Goal: Information Seeking & Learning: Learn about a topic

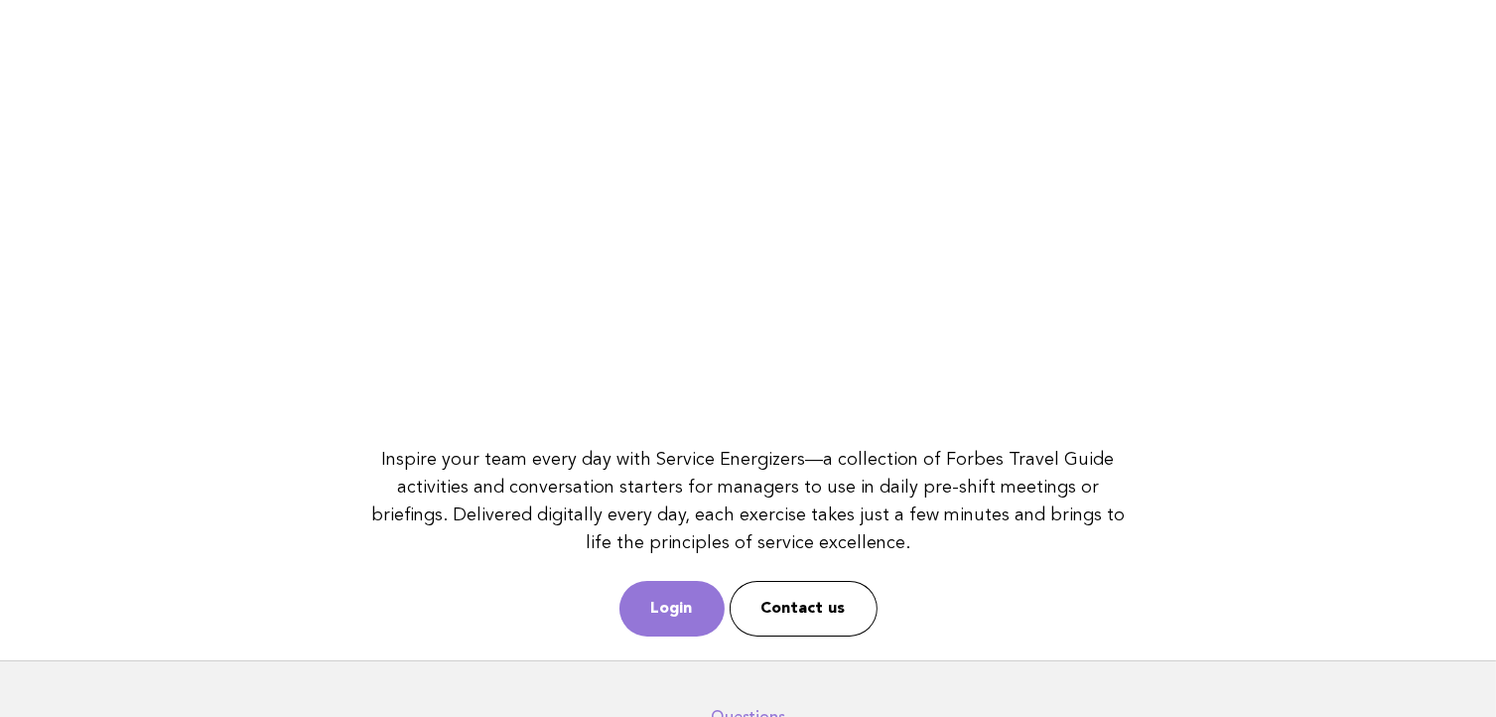
scroll to position [263, 0]
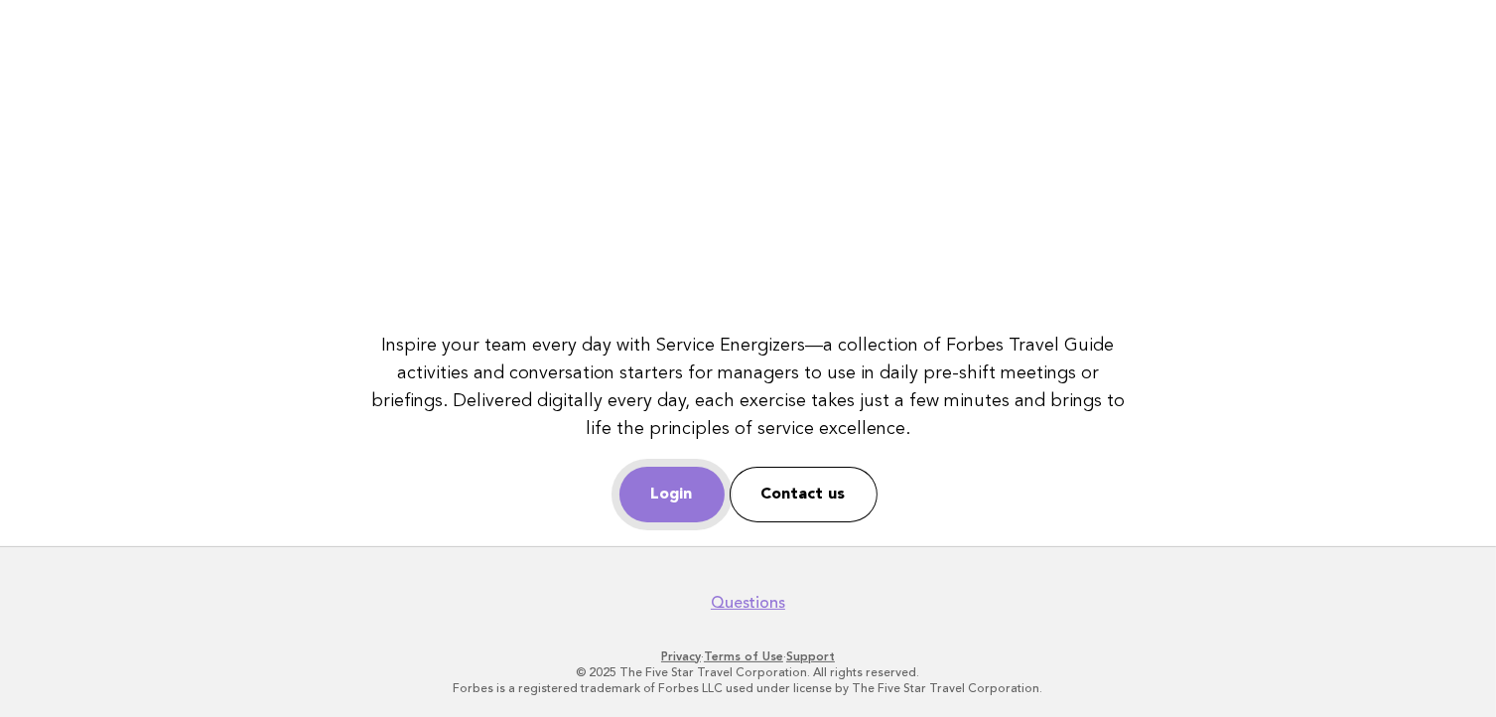
click at [661, 477] on link "Login" at bounding box center [671, 495] width 105 height 56
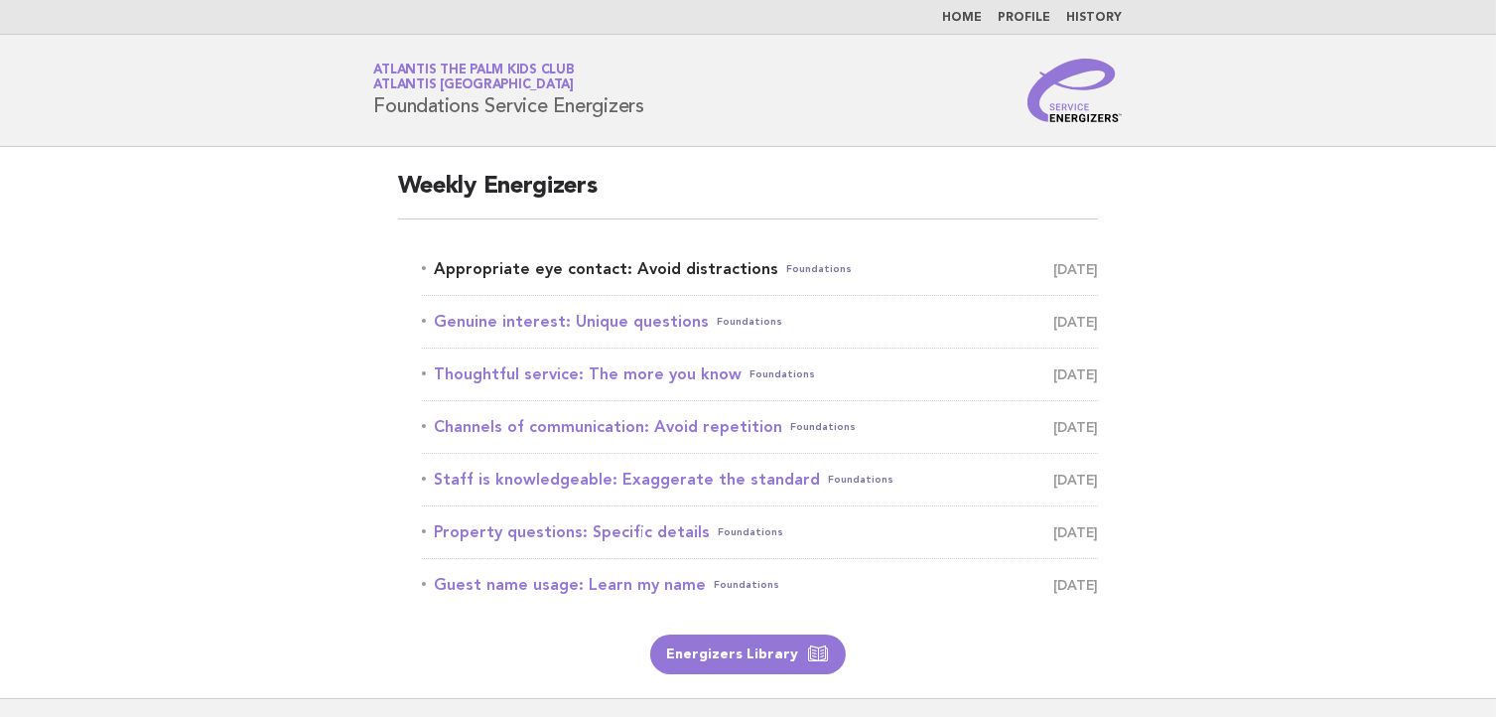
click at [585, 275] on link "Appropriate eye contact: Avoid distractions Foundations September 22" at bounding box center [760, 269] width 677 height 28
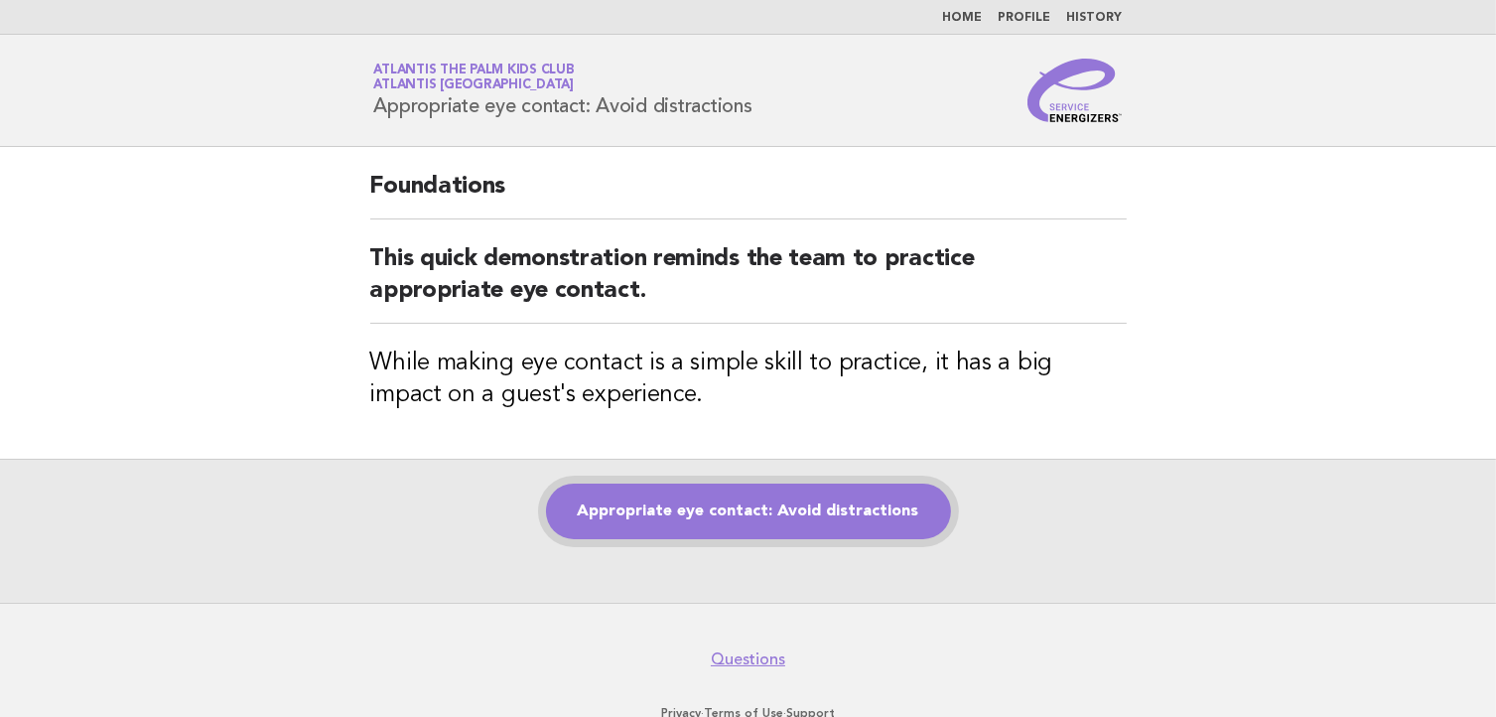
click at [657, 487] on link "Appropriate eye contact: Avoid distractions" at bounding box center [748, 511] width 405 height 56
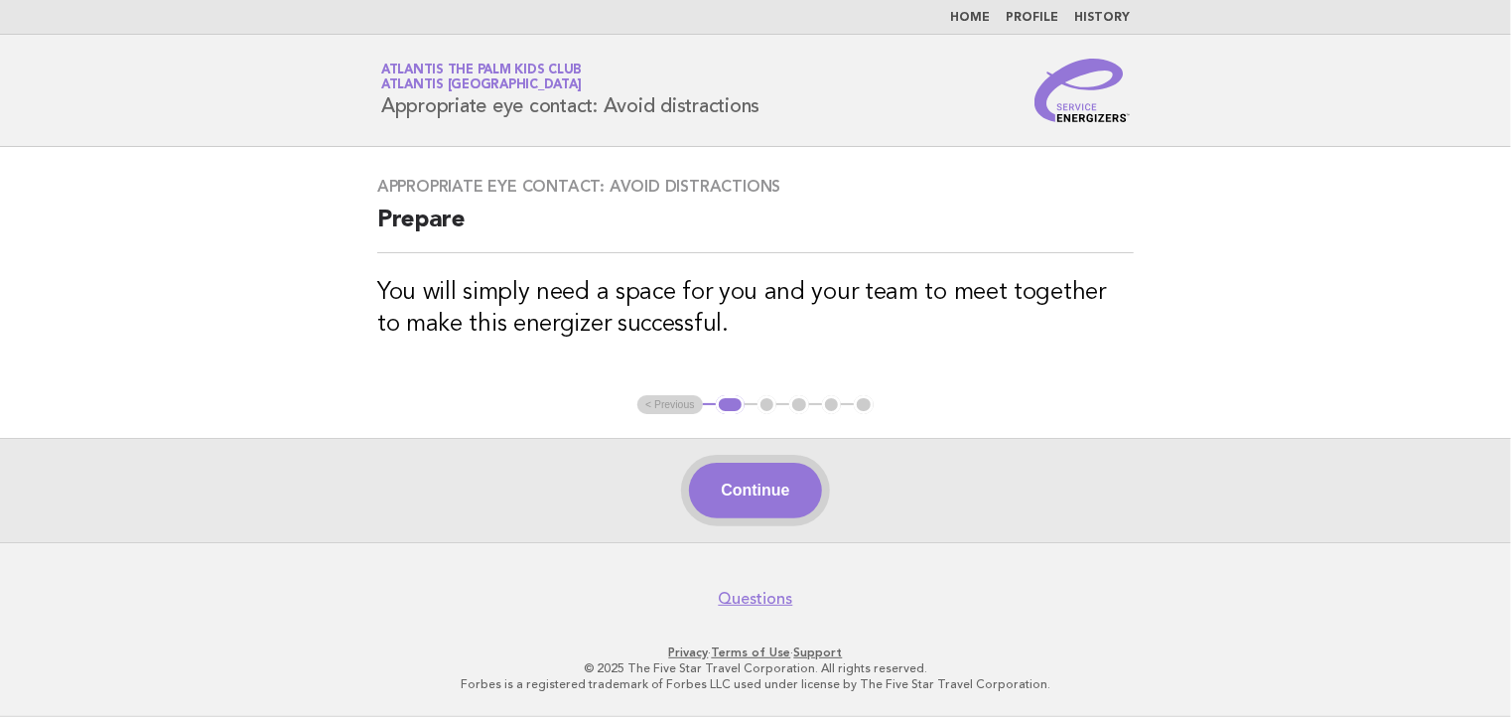
click at [707, 483] on button "Continue" at bounding box center [755, 491] width 132 height 56
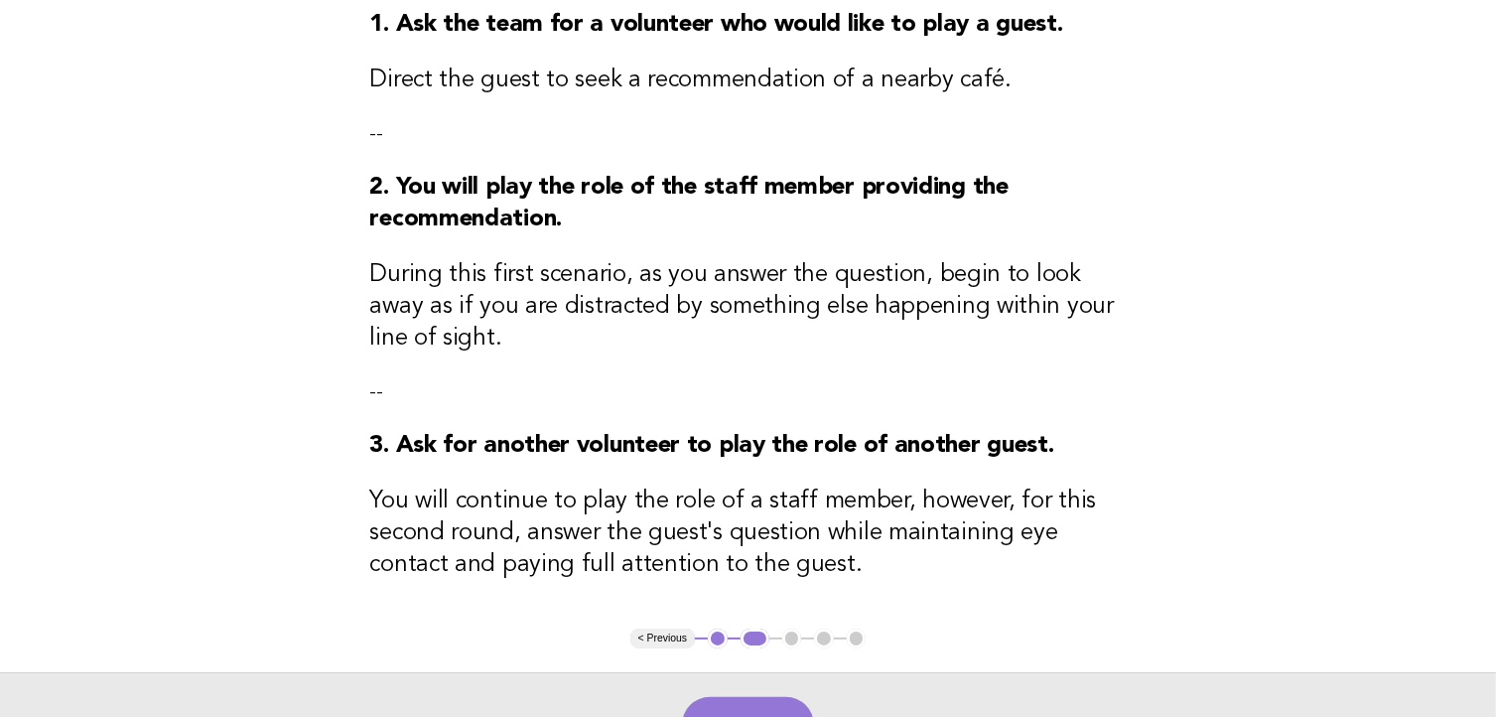
scroll to position [298, 0]
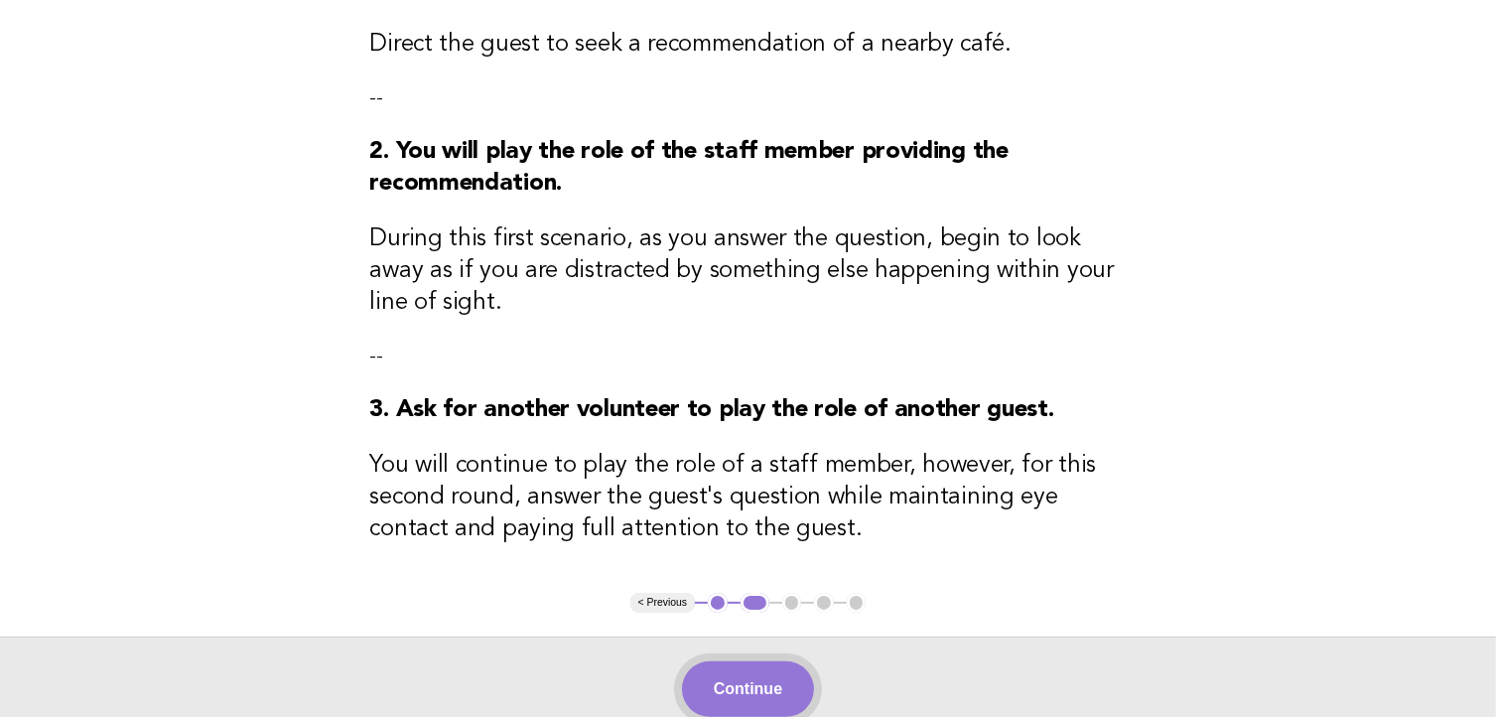
click at [765, 692] on button "Continue" at bounding box center [748, 689] width 132 height 56
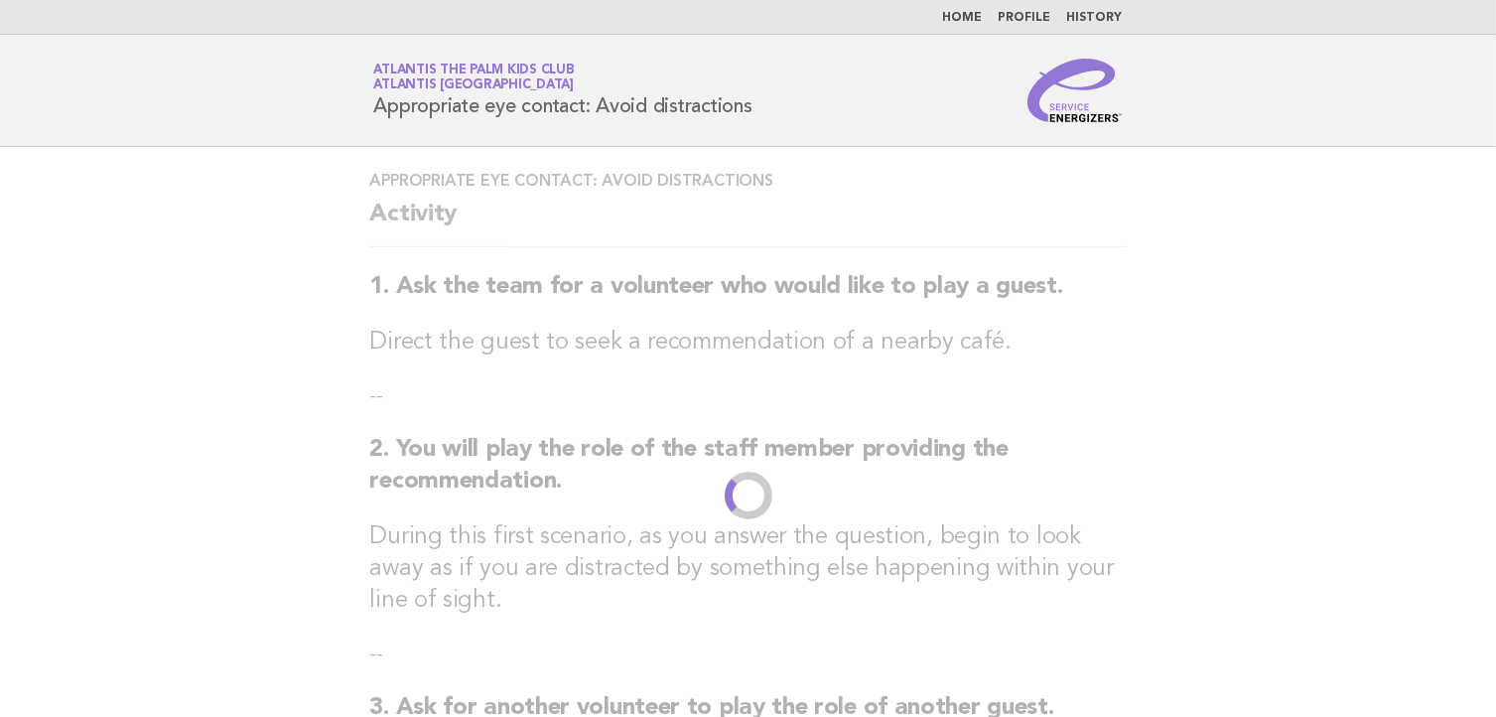
scroll to position [0, 0]
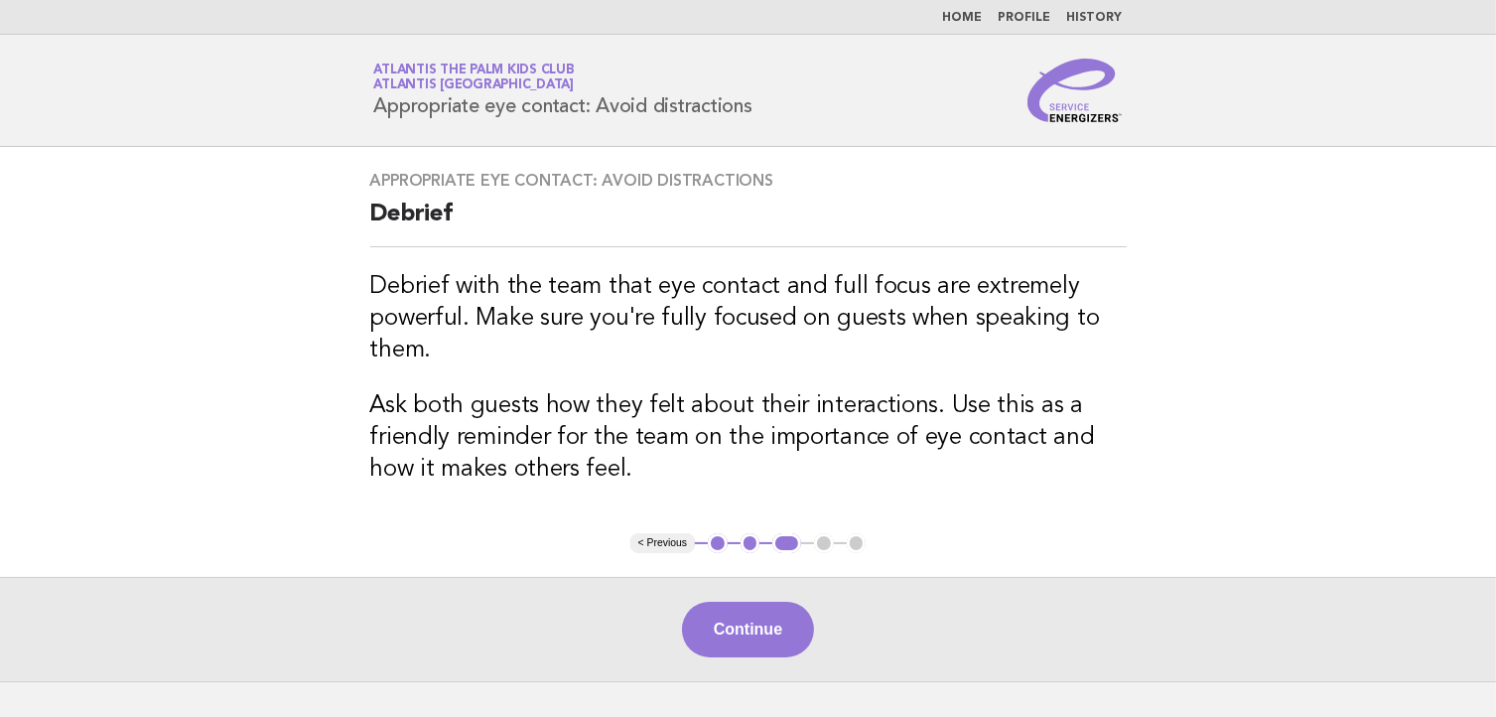
click at [790, 634] on button "Continue" at bounding box center [748, 630] width 132 height 56
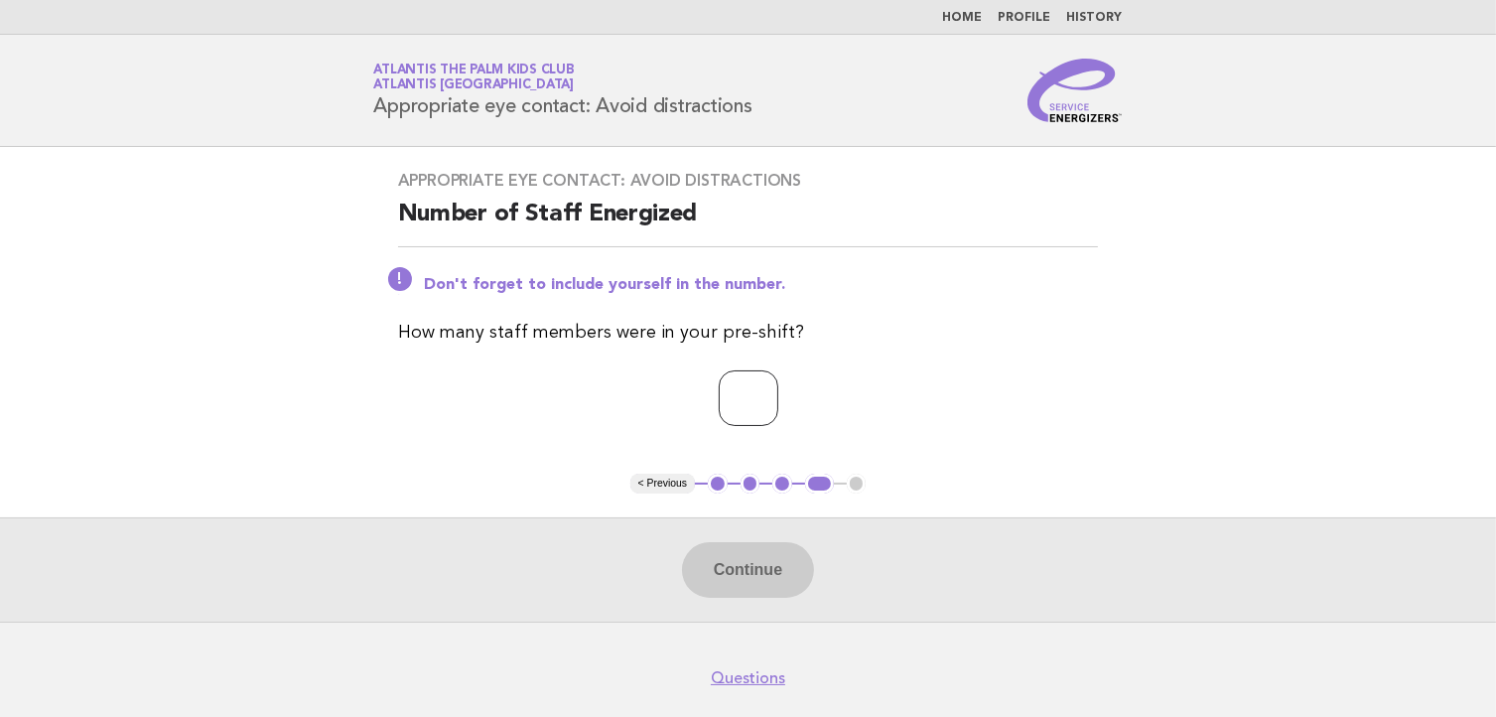
click at [731, 396] on input "number" at bounding box center [749, 398] width 60 height 56
type input "*"
click at [735, 583] on button "Continue" at bounding box center [748, 570] width 132 height 56
